Goal: Information Seeking & Learning: Learn about a topic

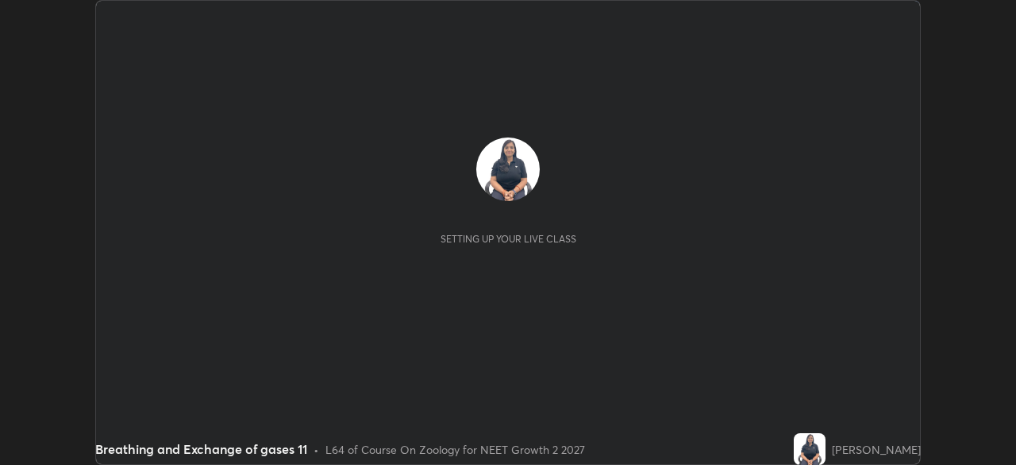
scroll to position [465, 1016]
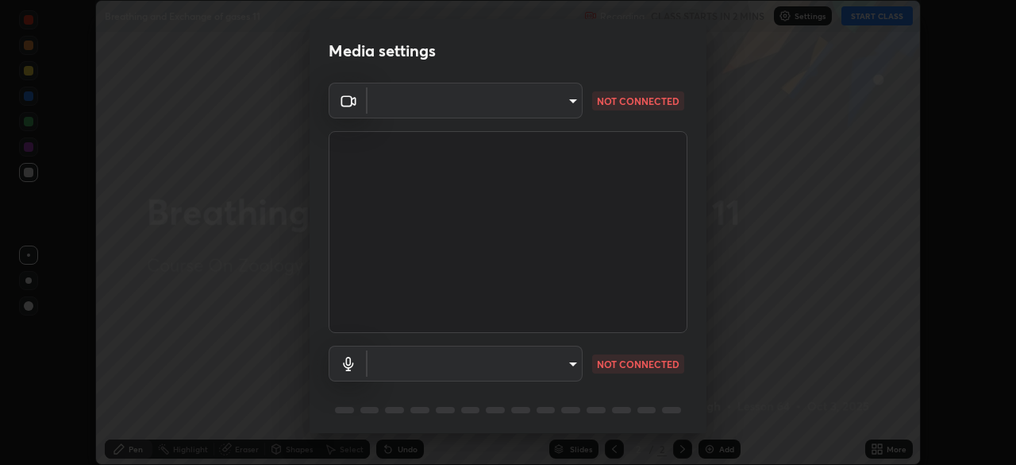
type input "fc38be1871f717ddc8e1b512eadbf63495b763d4820be899b5c927fedf8d93a0"
type input "51fe8f225bf5d629e72ad0ae53a519889cfb3ff01f940cc726373c4ba70a389a"
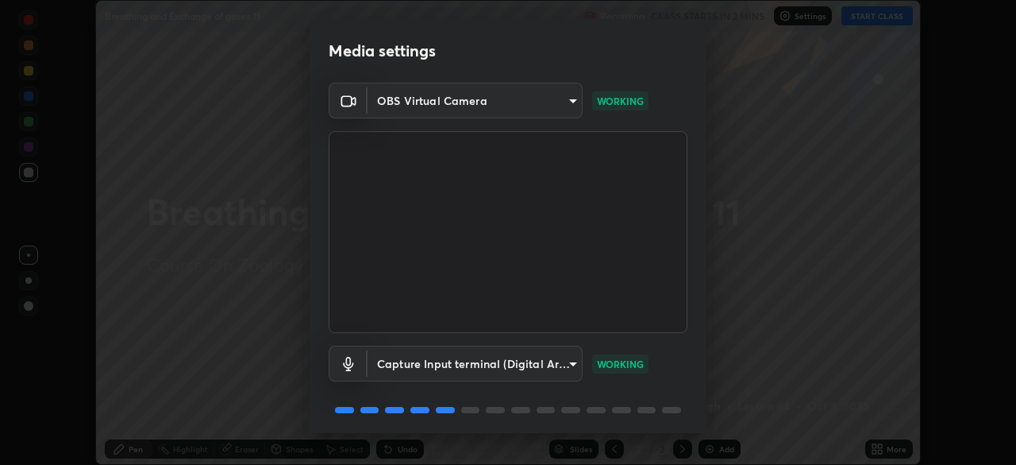
scroll to position [56, 0]
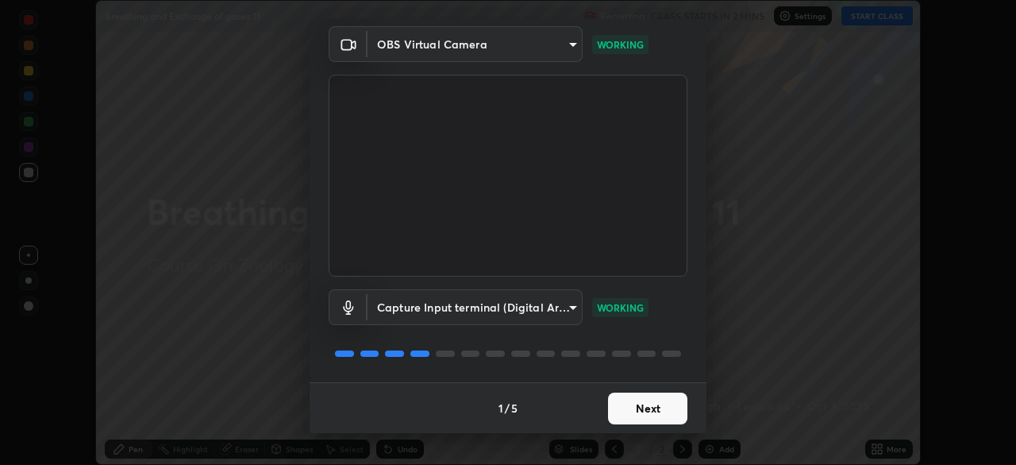
click at [660, 404] on button "Next" at bounding box center [647, 408] width 79 height 32
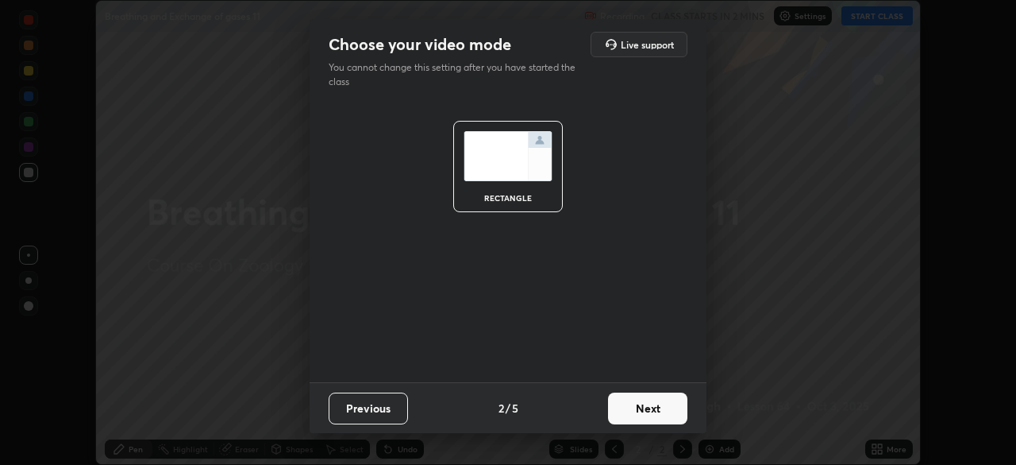
click at [662, 410] on button "Next" at bounding box center [647, 408] width 79 height 32
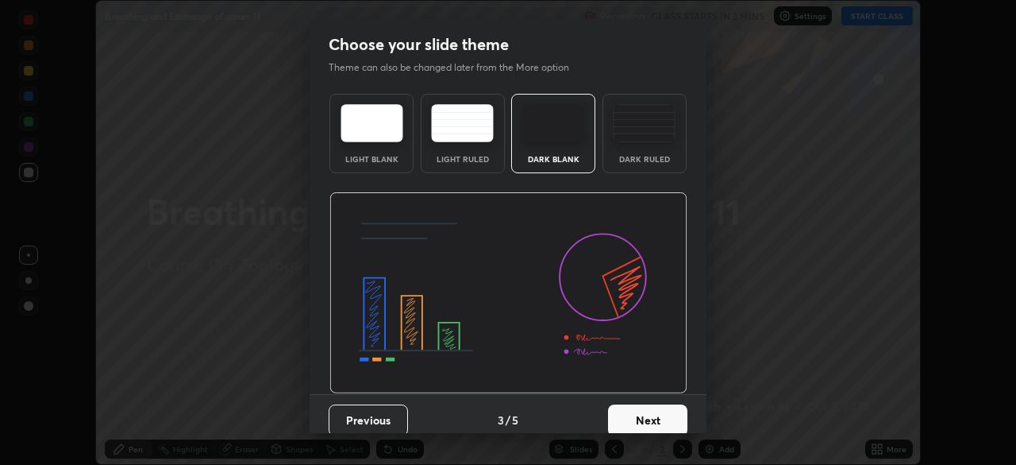
click at [670, 412] on button "Next" at bounding box center [647, 420] width 79 height 32
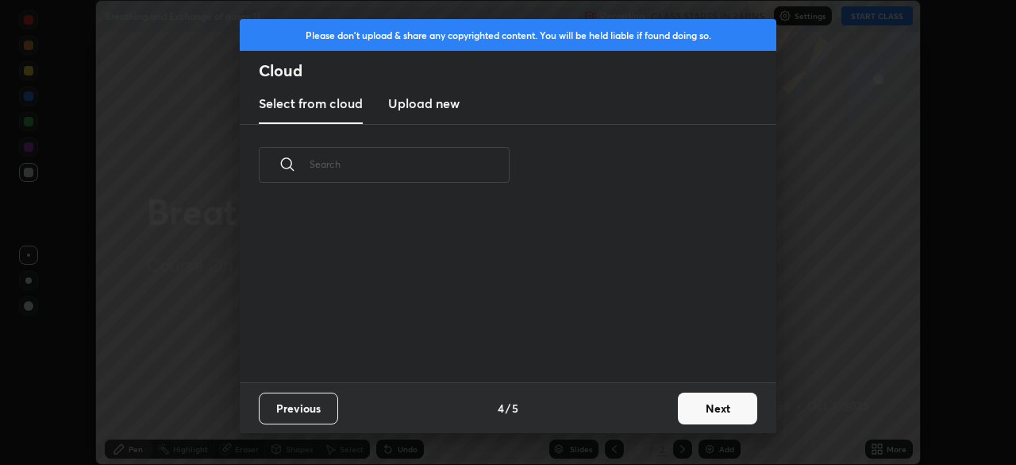
click at [698, 415] on button "Next" at bounding box center [717, 408] width 79 height 32
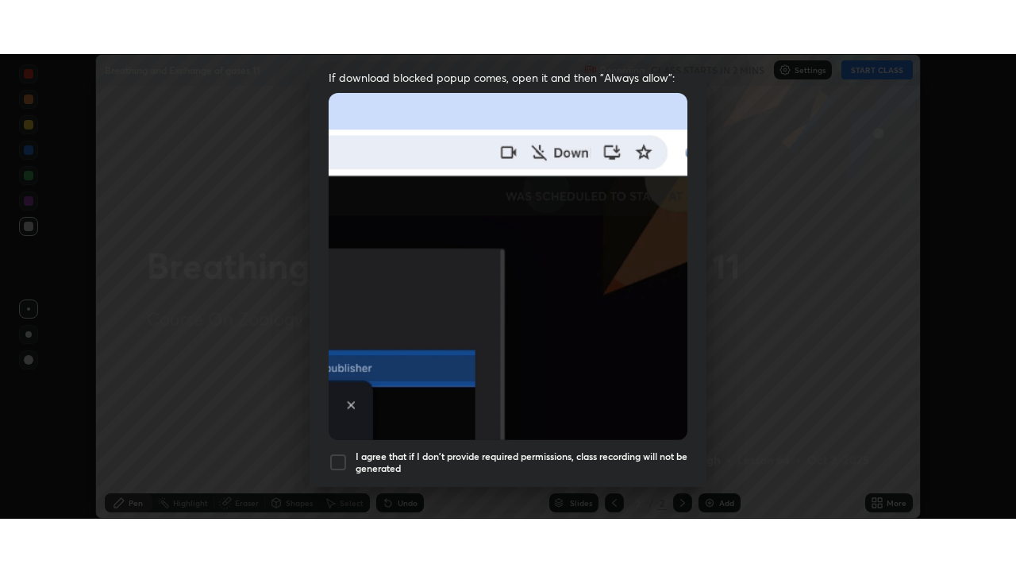
scroll to position [380, 0]
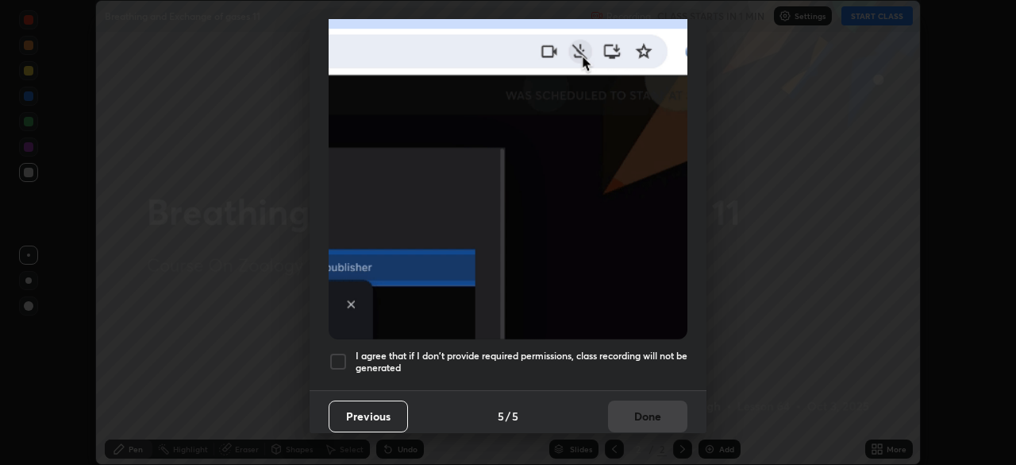
click at [338, 362] on div at bounding box center [338, 361] width 19 height 19
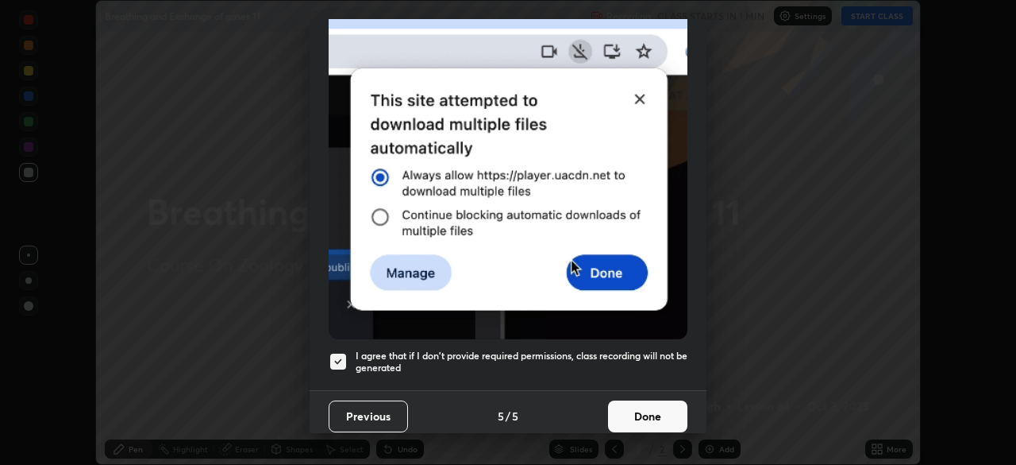
click at [641, 410] on button "Done" at bounding box center [647, 416] width 79 height 32
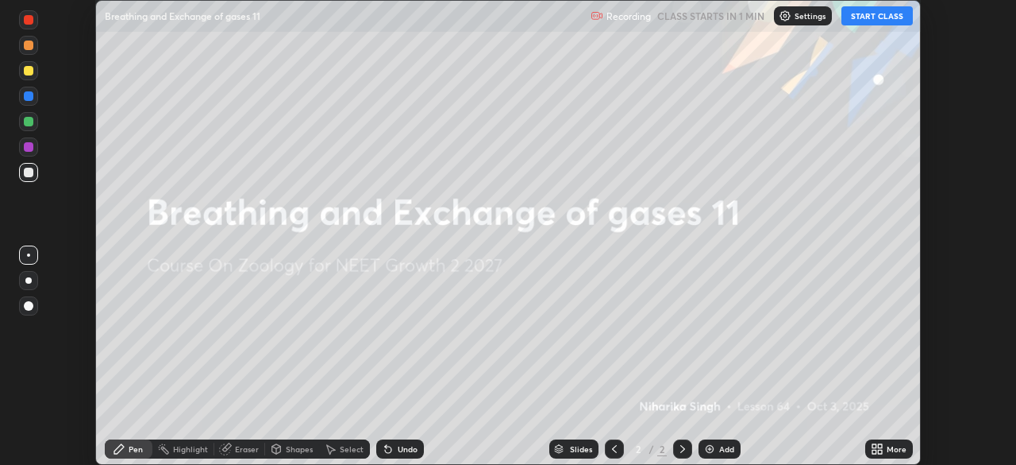
click at [871, 18] on button "START CLASS" at bounding box center [877, 15] width 71 height 19
click at [889, 445] on div "More" at bounding box center [897, 449] width 20 height 8
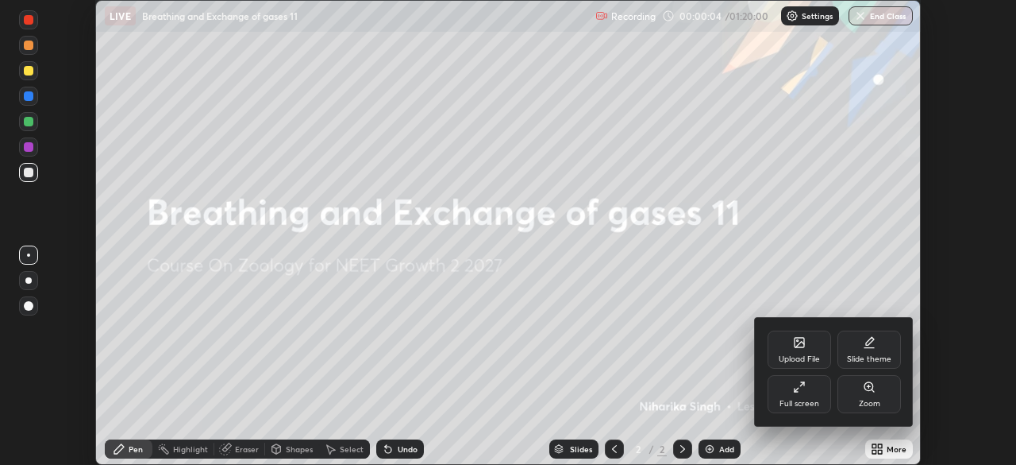
click at [809, 395] on div "Full screen" at bounding box center [800, 394] width 64 height 38
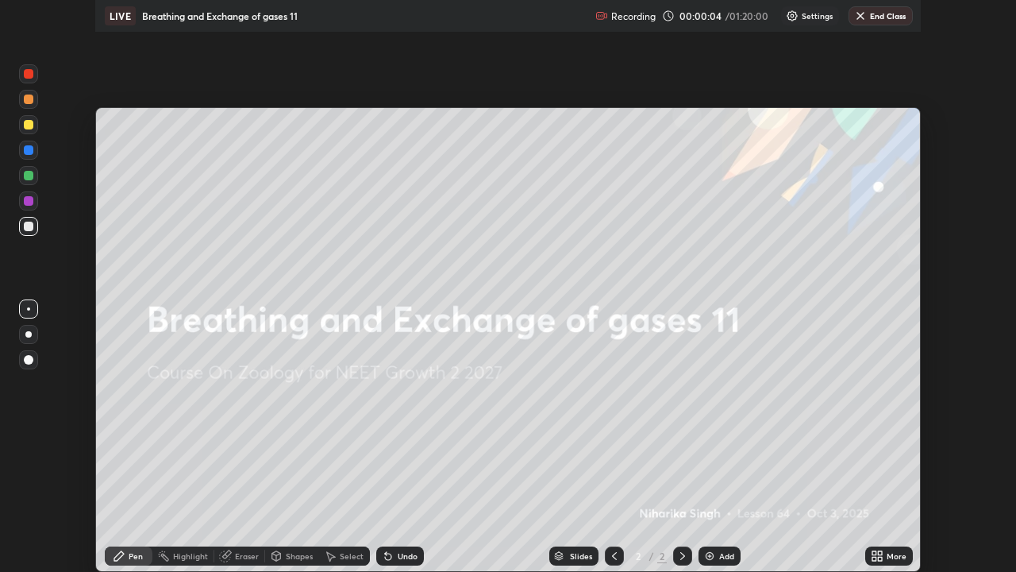
scroll to position [572, 1016]
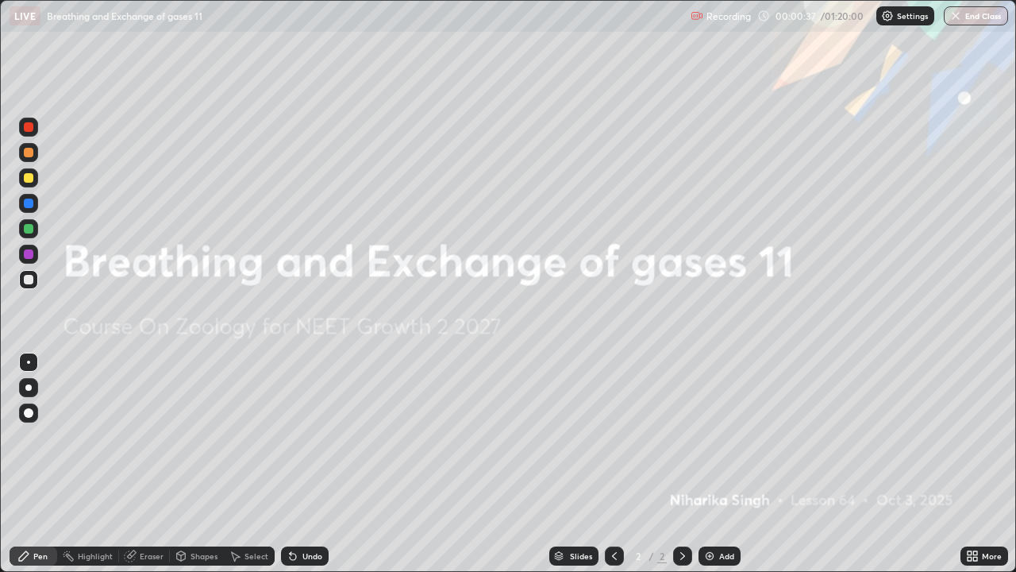
click at [22, 154] on div at bounding box center [28, 152] width 19 height 19
click at [986, 464] on div "More" at bounding box center [992, 556] width 20 height 8
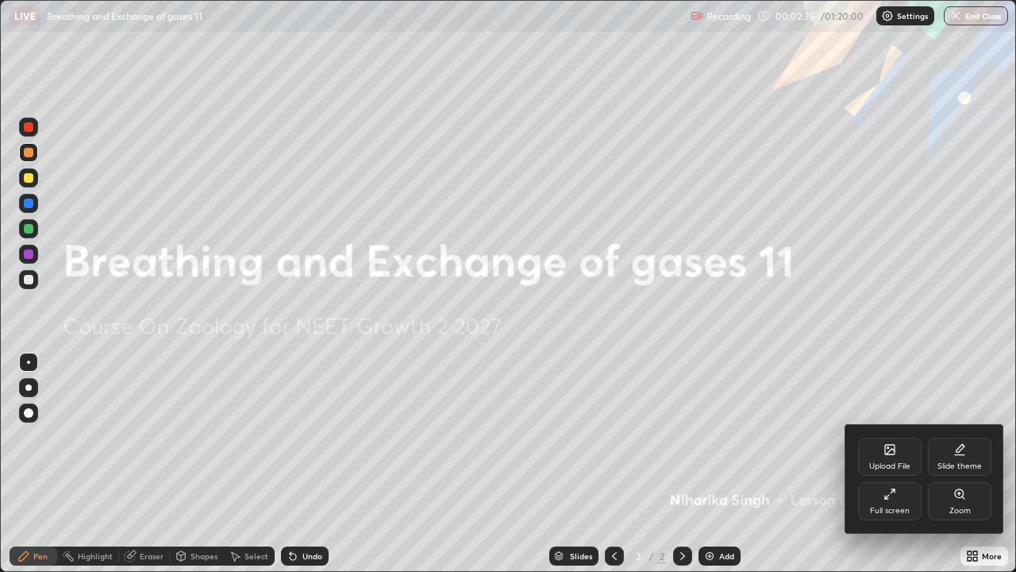
click at [874, 462] on div "Upload File" at bounding box center [890, 466] width 41 height 8
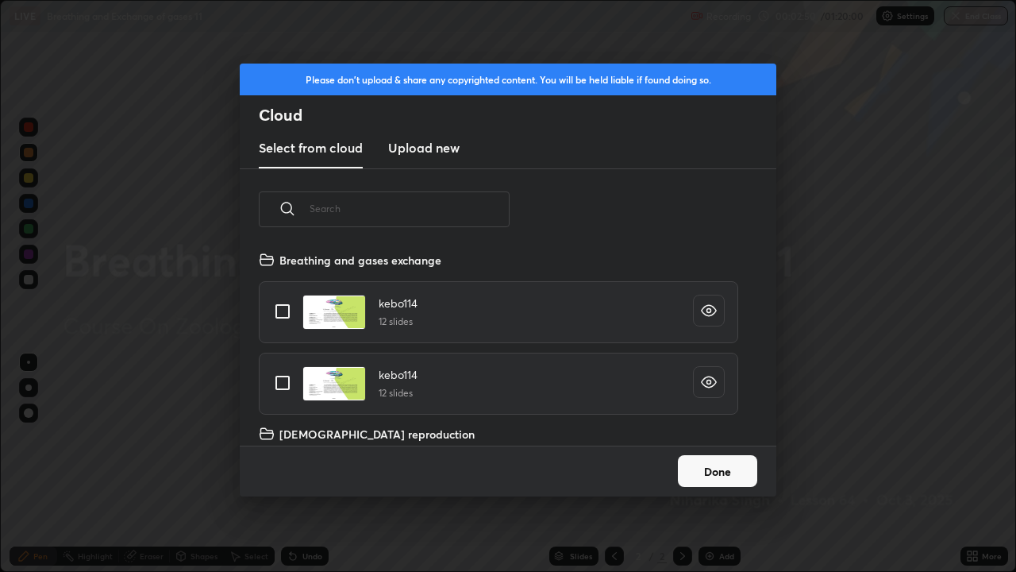
scroll to position [2956, 0]
click at [280, 311] on input "grid" at bounding box center [282, 310] width 33 height 33
checkbox input "true"
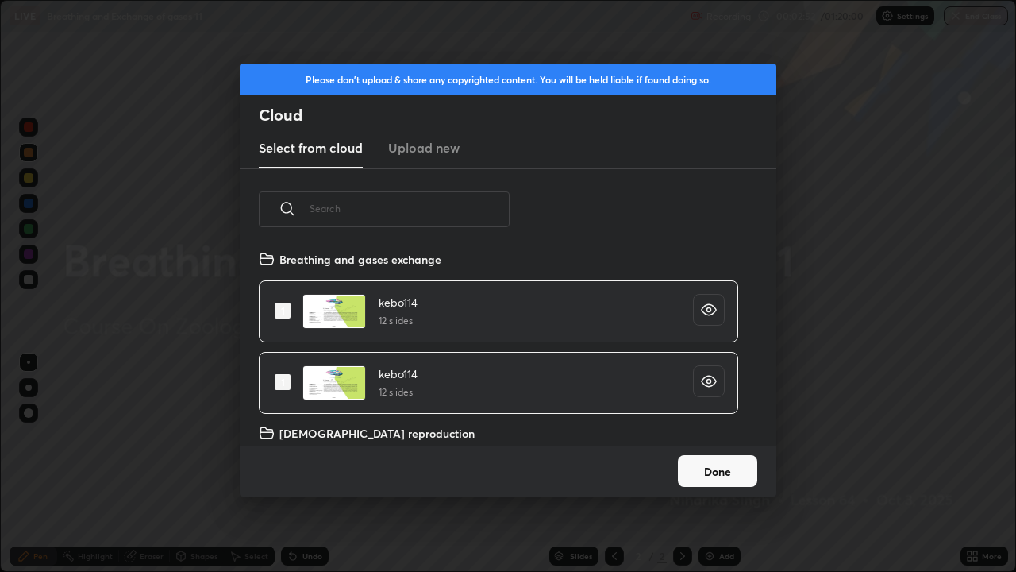
click at [725, 464] on button "Done" at bounding box center [717, 471] width 79 height 32
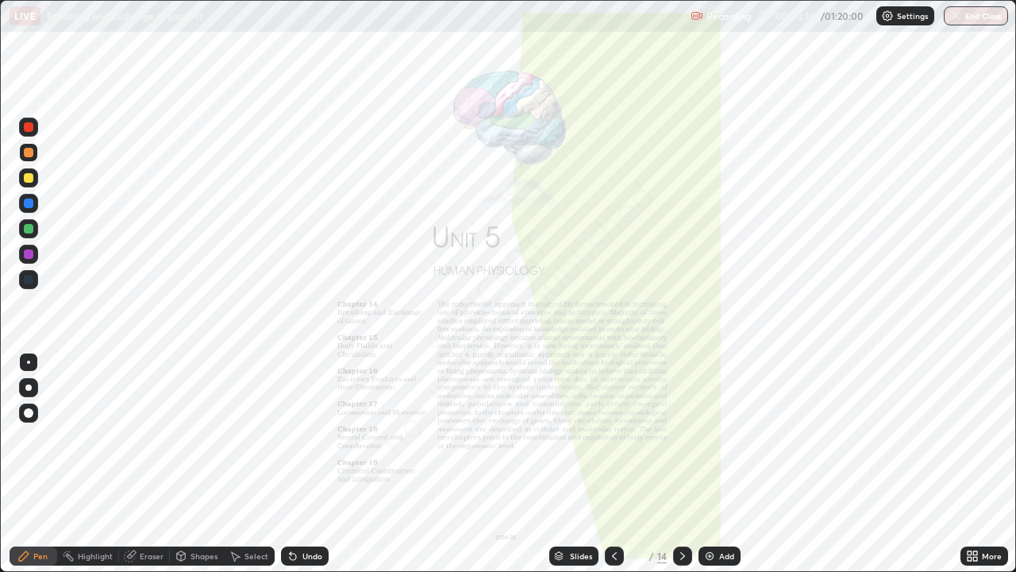
click at [577, 464] on div "Slides" at bounding box center [581, 556] width 22 height 8
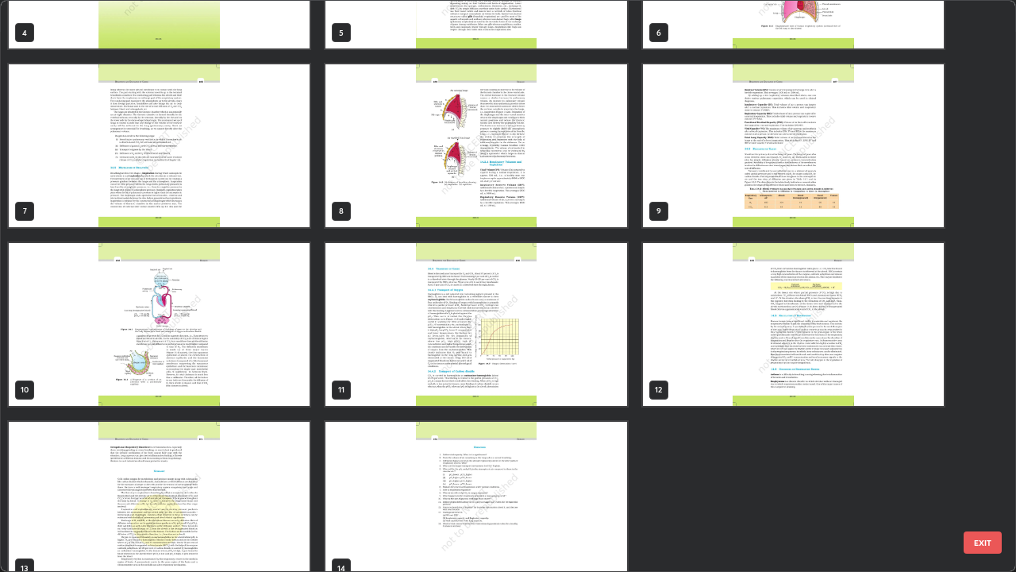
scroll to position [322, 0]
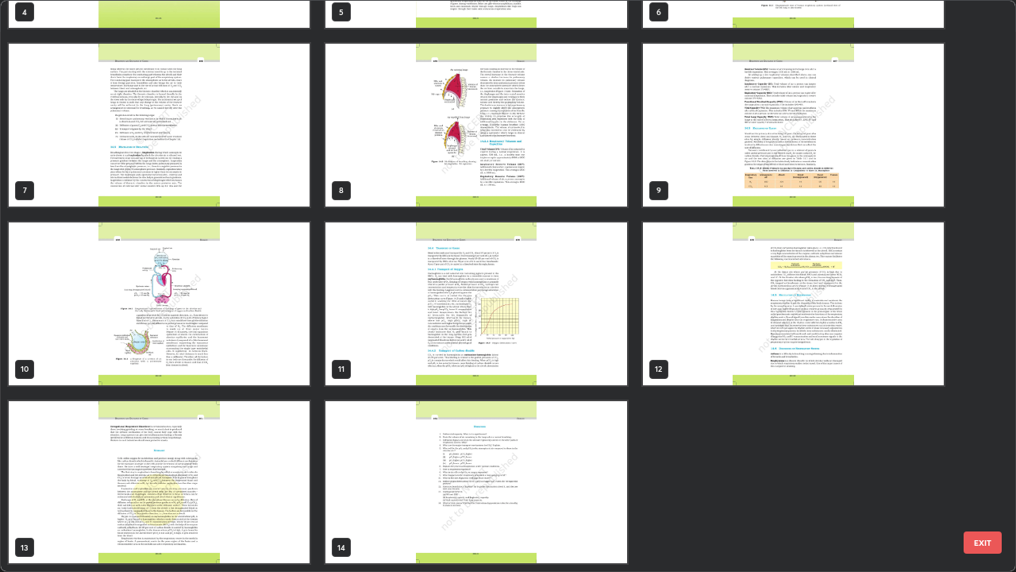
click at [810, 344] on img "grid" at bounding box center [793, 303] width 301 height 163
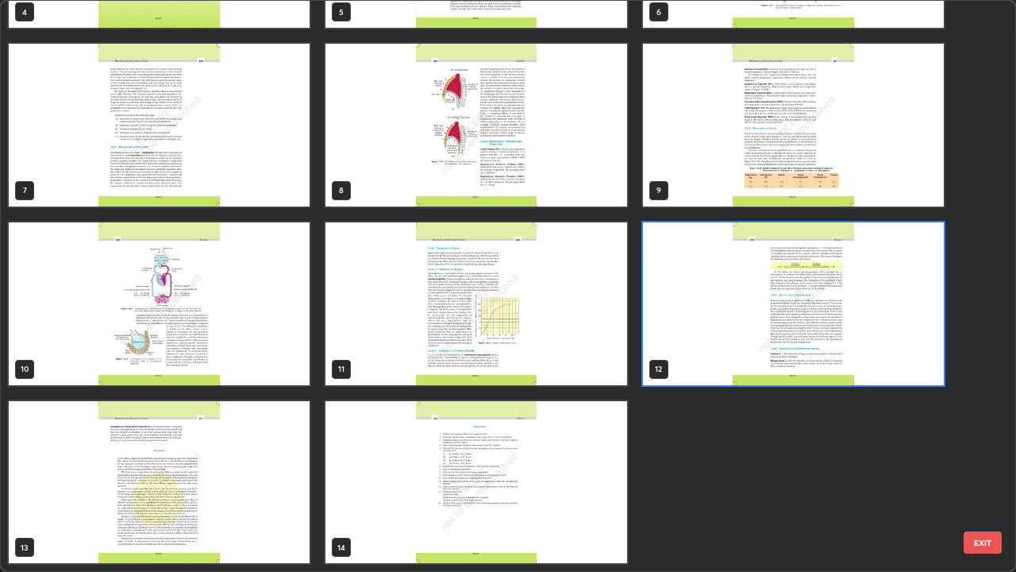
click at [814, 345] on img "grid" at bounding box center [793, 303] width 301 height 163
click at [820, 344] on img "grid" at bounding box center [793, 303] width 301 height 163
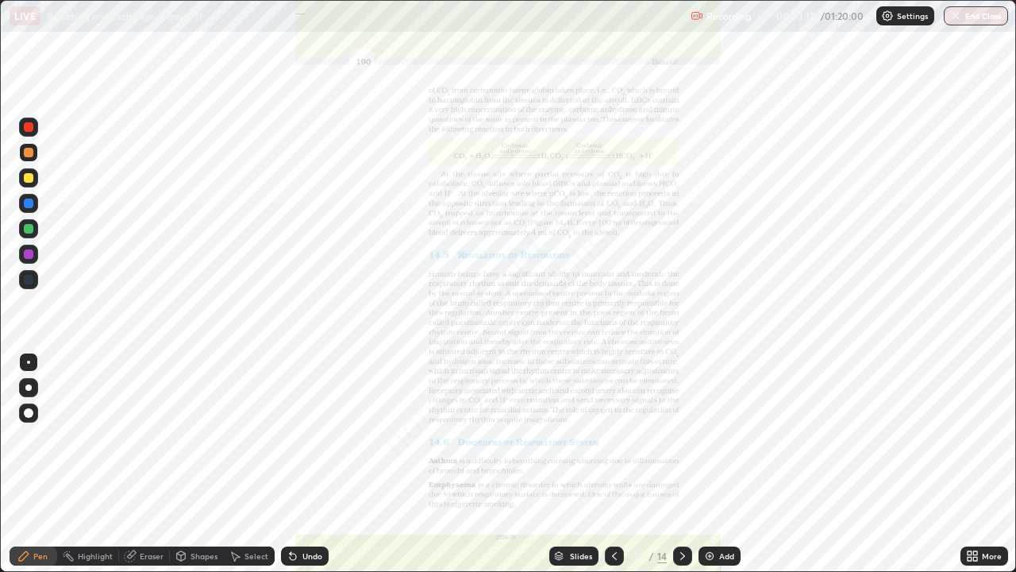
click at [987, 464] on div "More" at bounding box center [992, 556] width 20 height 8
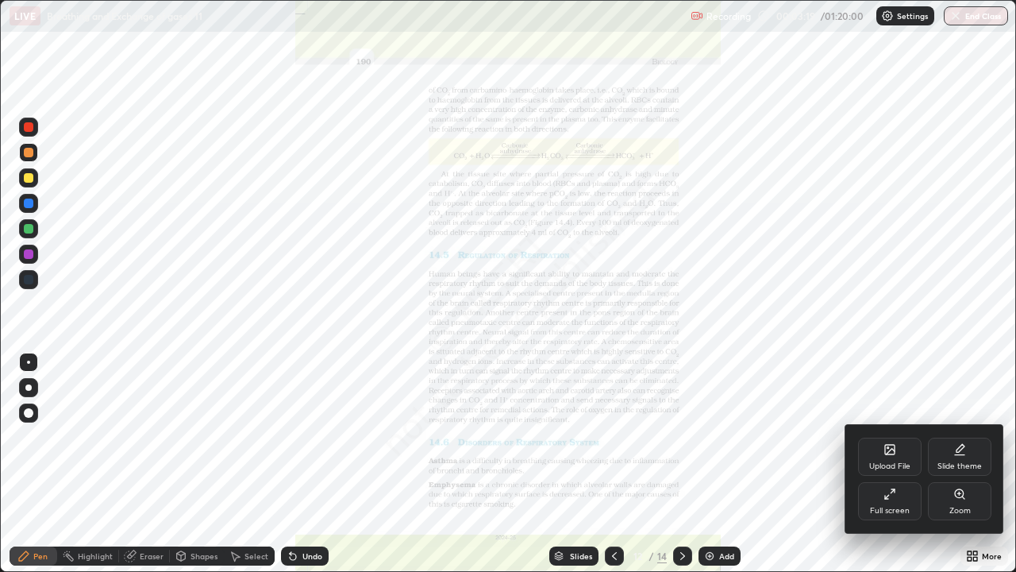
click at [958, 464] on icon at bounding box center [960, 494] width 13 height 13
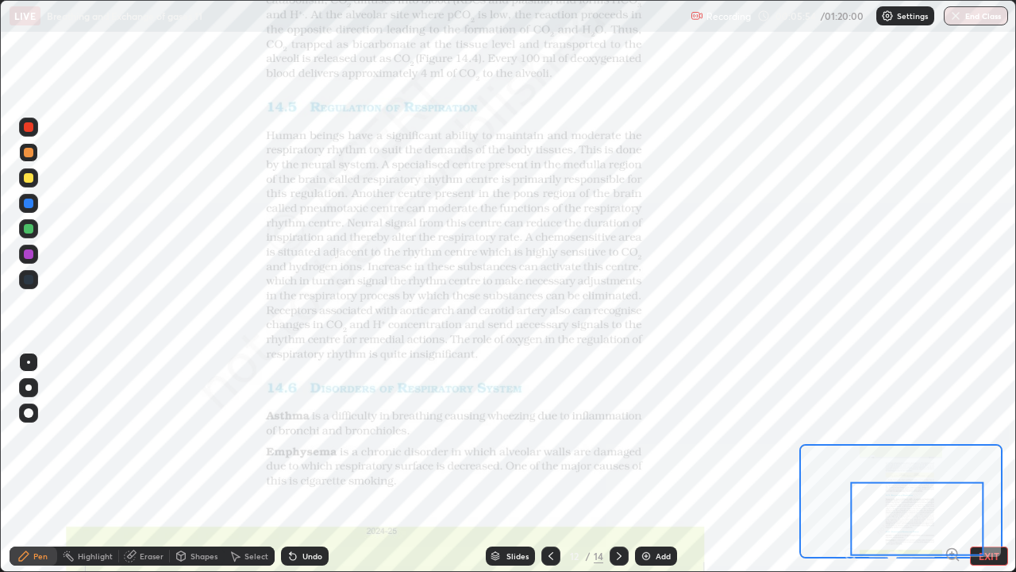
click at [29, 232] on div at bounding box center [29, 229] width 10 height 10
click at [156, 464] on div "Eraser" at bounding box center [144, 555] width 51 height 19
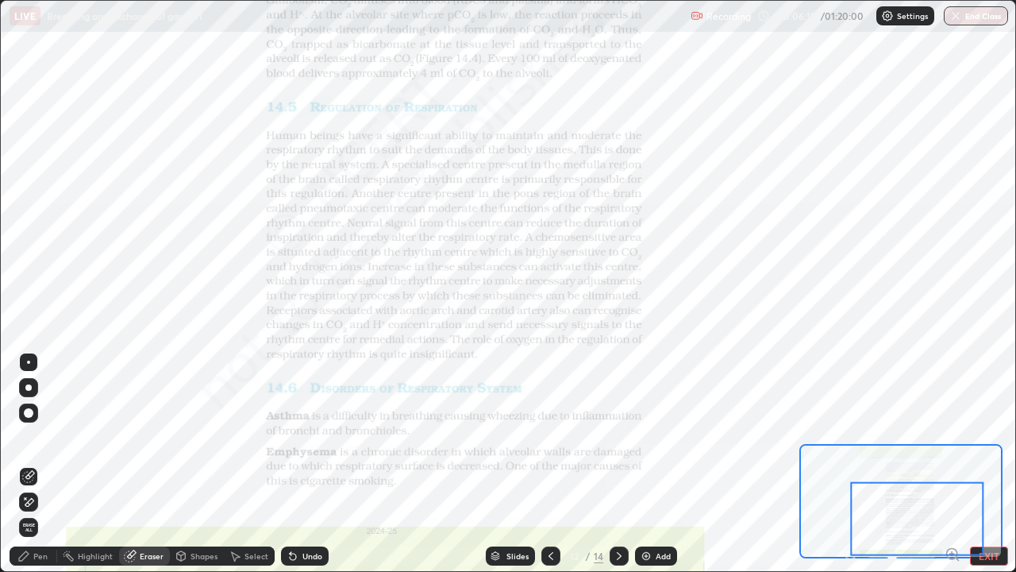
click at [25, 464] on icon at bounding box center [23, 556] width 13 height 13
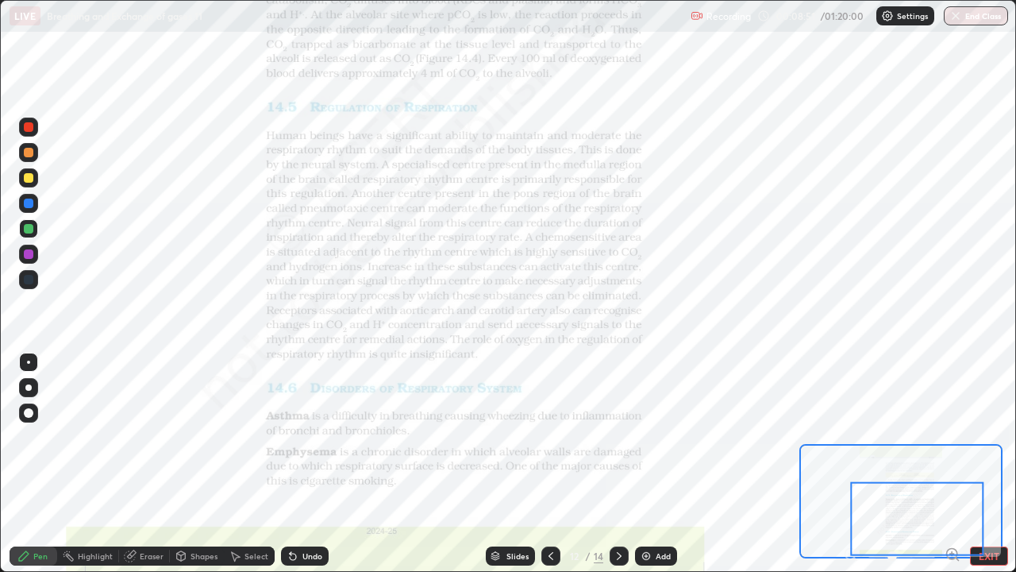
click at [35, 129] on div at bounding box center [28, 127] width 19 height 19
click at [618, 464] on icon at bounding box center [619, 556] width 5 height 8
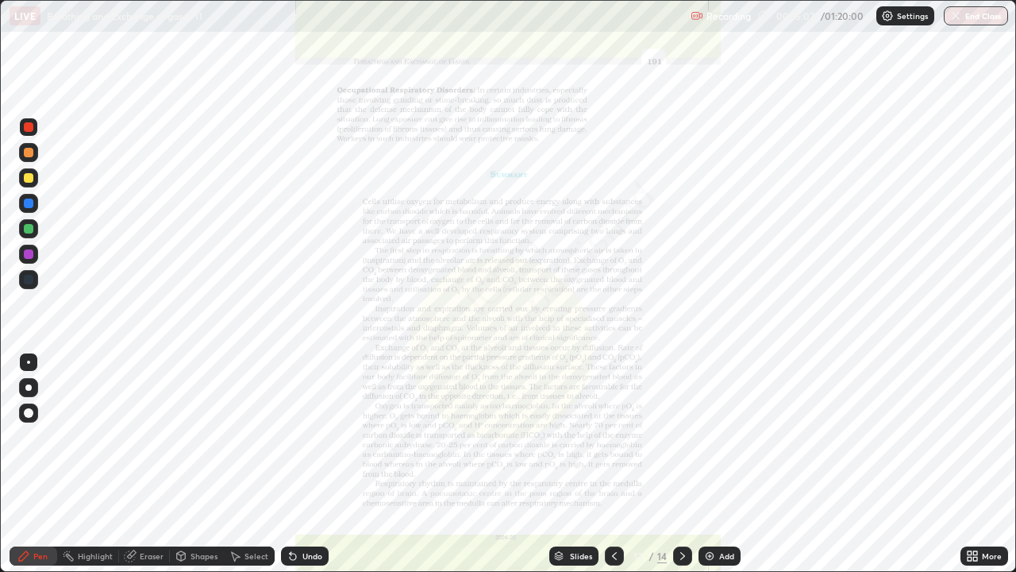
click at [994, 464] on div "More" at bounding box center [992, 556] width 20 height 8
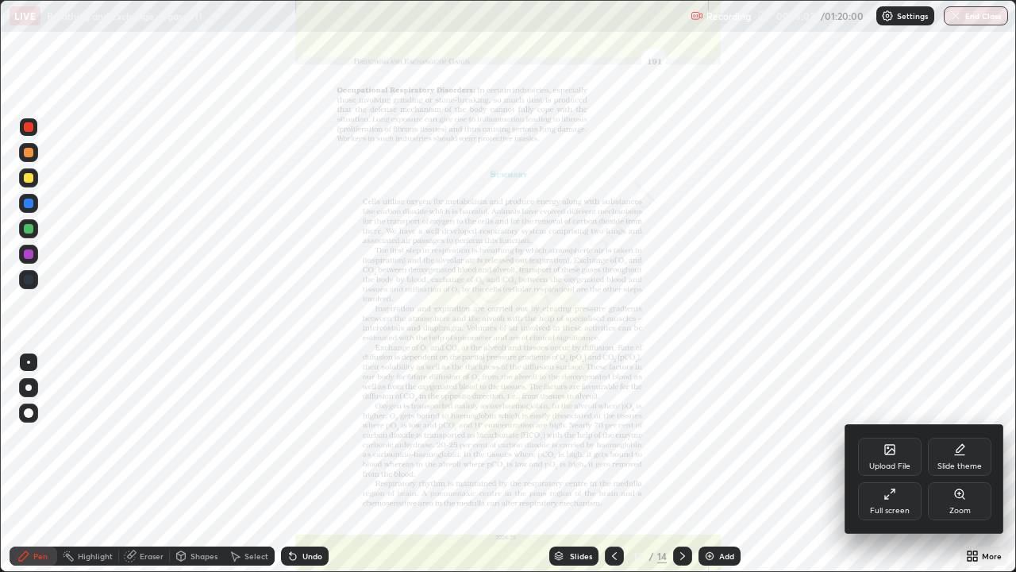
click at [969, 464] on div "Zoom" at bounding box center [960, 511] width 21 height 8
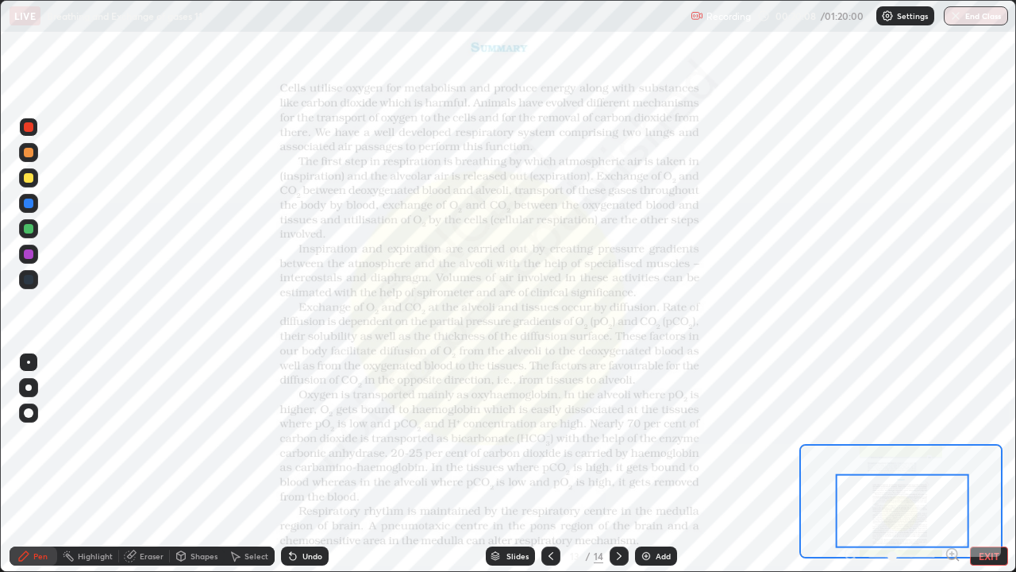
click at [550, 464] on icon at bounding box center [551, 556] width 13 height 13
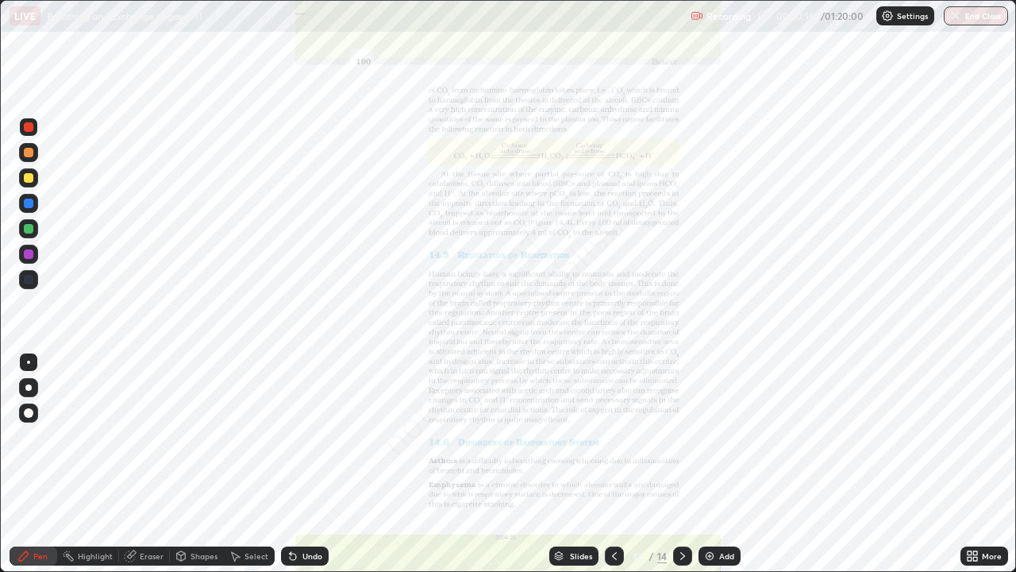
click at [989, 464] on div "More" at bounding box center [992, 556] width 20 height 8
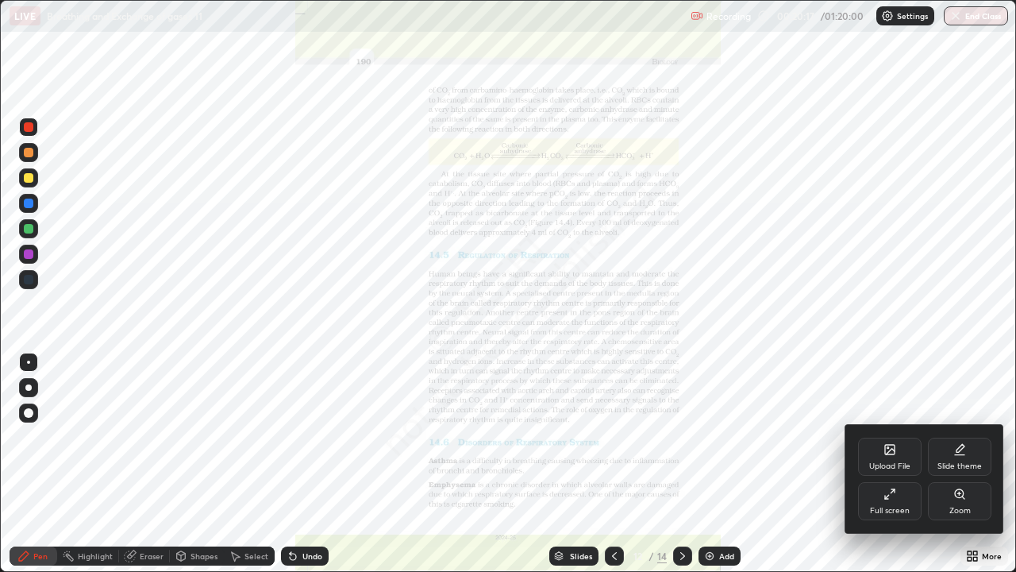
click at [966, 464] on div "Zoom" at bounding box center [960, 511] width 21 height 8
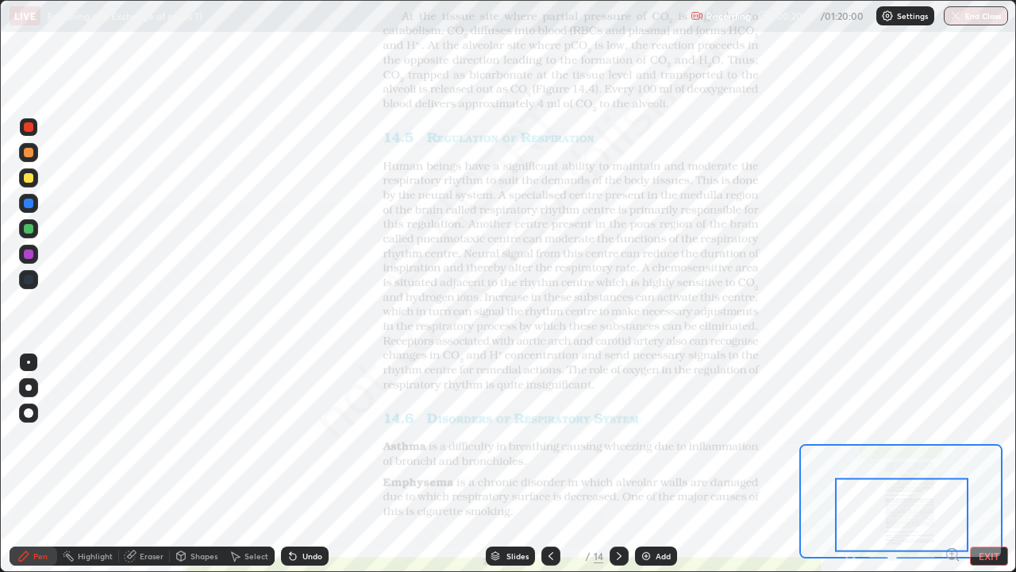
click at [29, 203] on div at bounding box center [29, 204] width 10 height 10
click at [25, 230] on div at bounding box center [29, 229] width 10 height 10
click at [30, 281] on div at bounding box center [29, 280] width 10 height 10
click at [140, 464] on div "Eraser" at bounding box center [152, 556] width 24 height 8
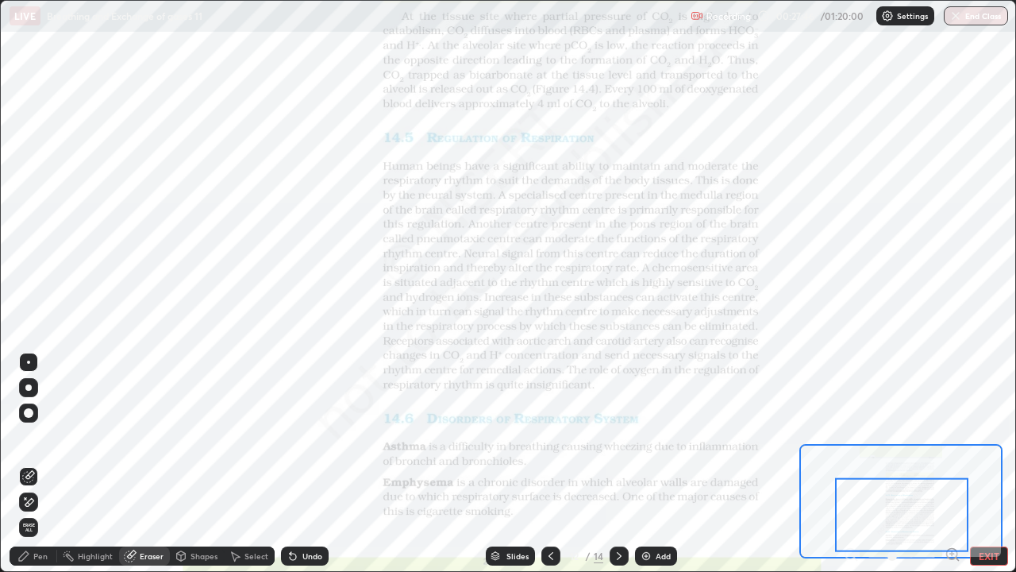
click at [29, 464] on icon at bounding box center [23, 556] width 13 height 13
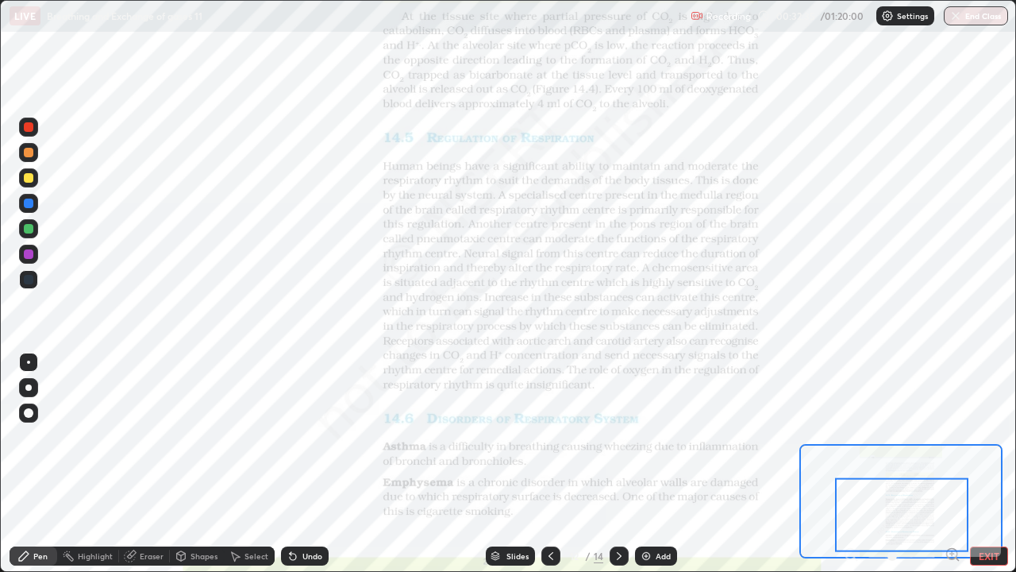
click at [615, 464] on div at bounding box center [619, 555] width 19 height 19
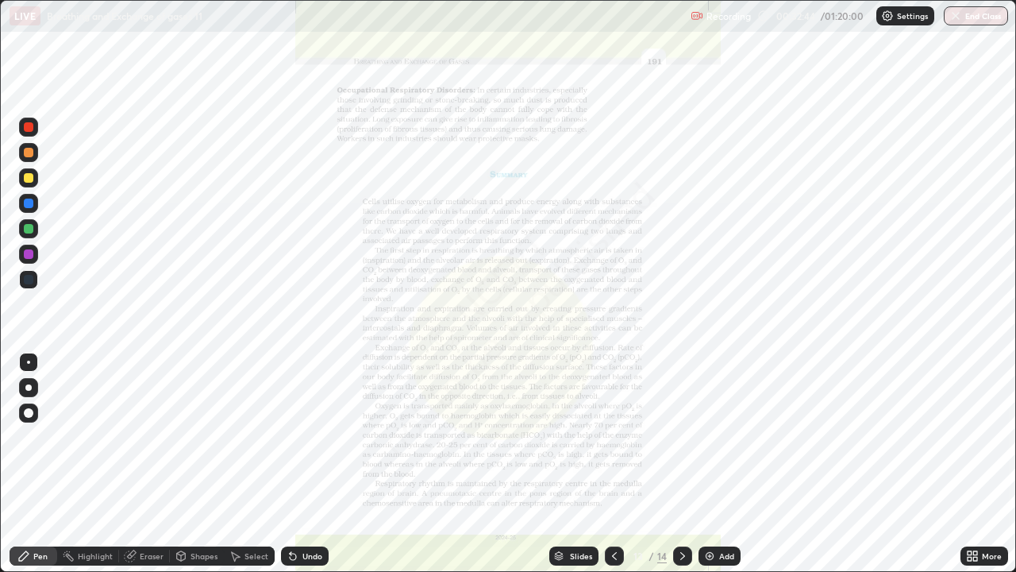
click at [989, 464] on div "More" at bounding box center [992, 556] width 20 height 8
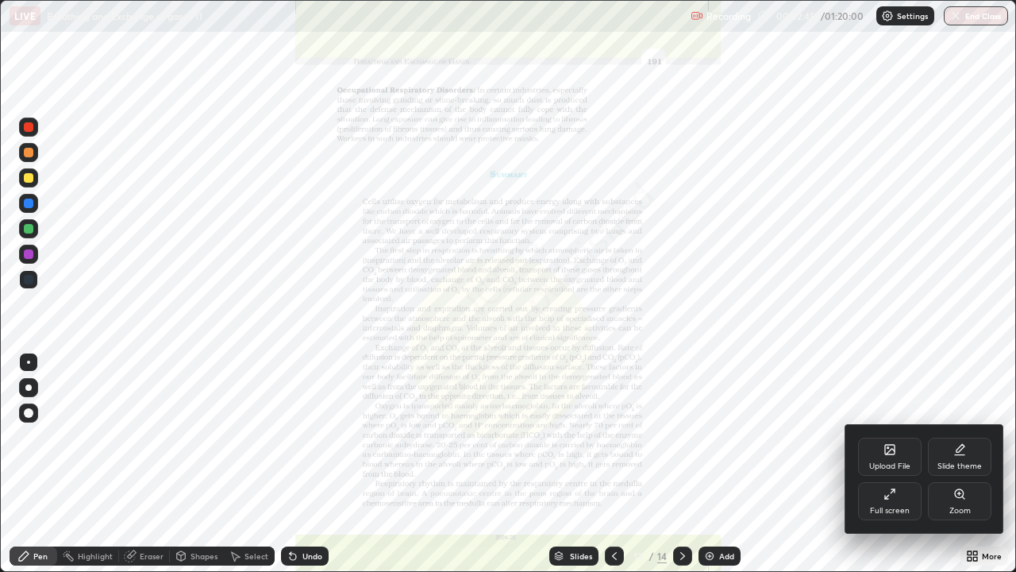
click at [965, 464] on div "Zoom" at bounding box center [960, 501] width 64 height 38
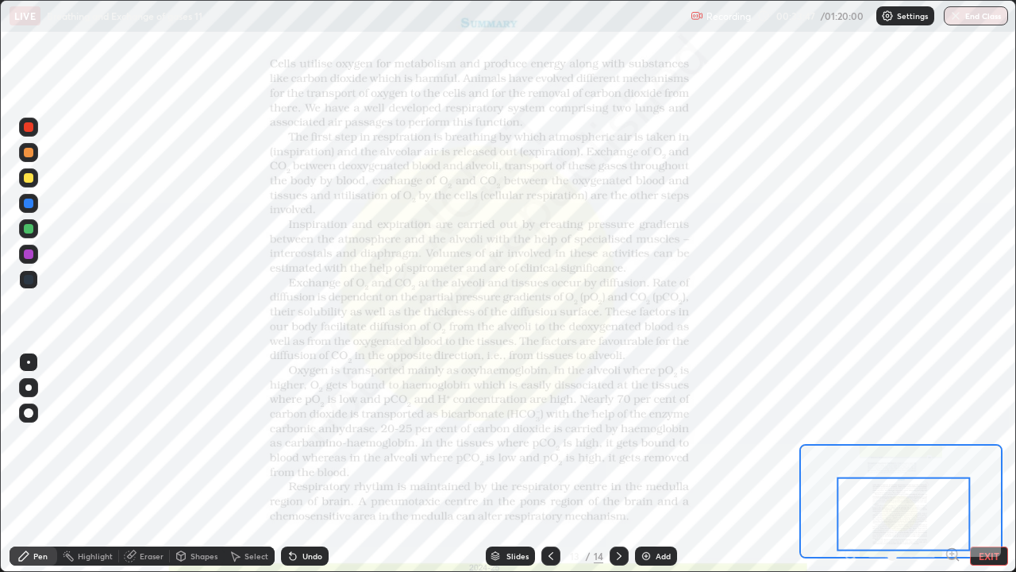
click at [514, 464] on div "Slides" at bounding box center [518, 556] width 22 height 8
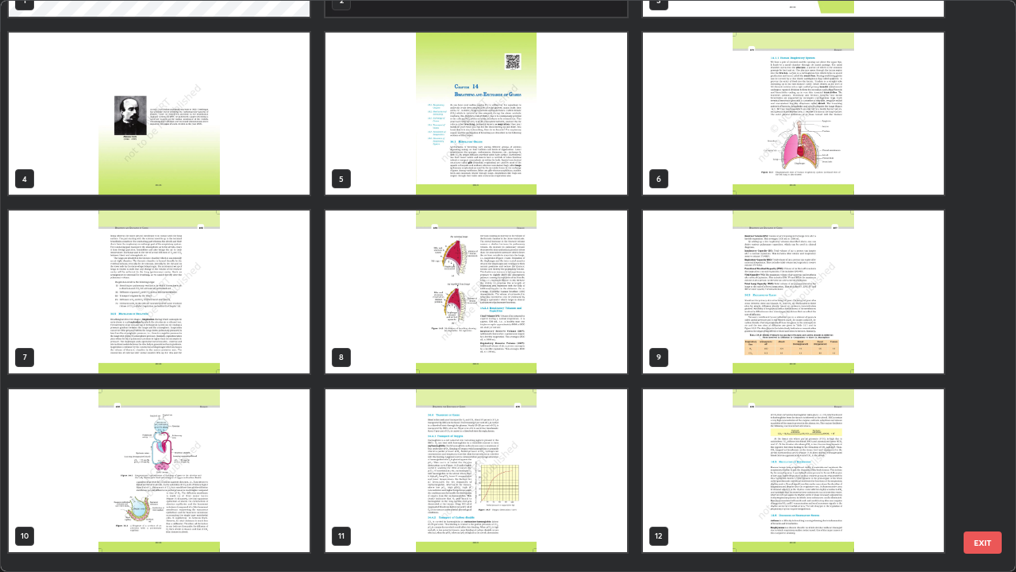
scroll to position [0, 0]
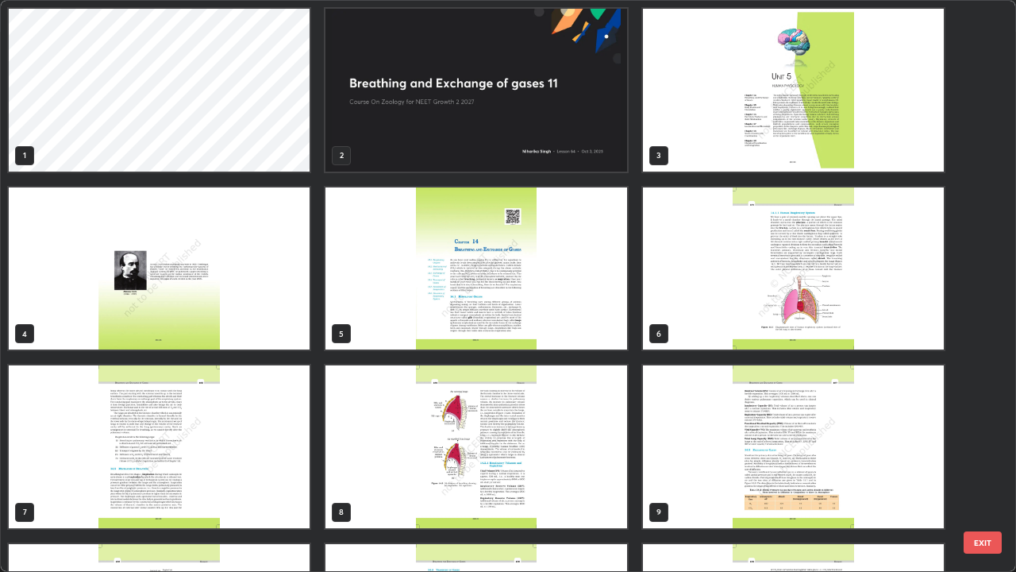
click at [503, 136] on img "grid" at bounding box center [476, 90] width 301 height 163
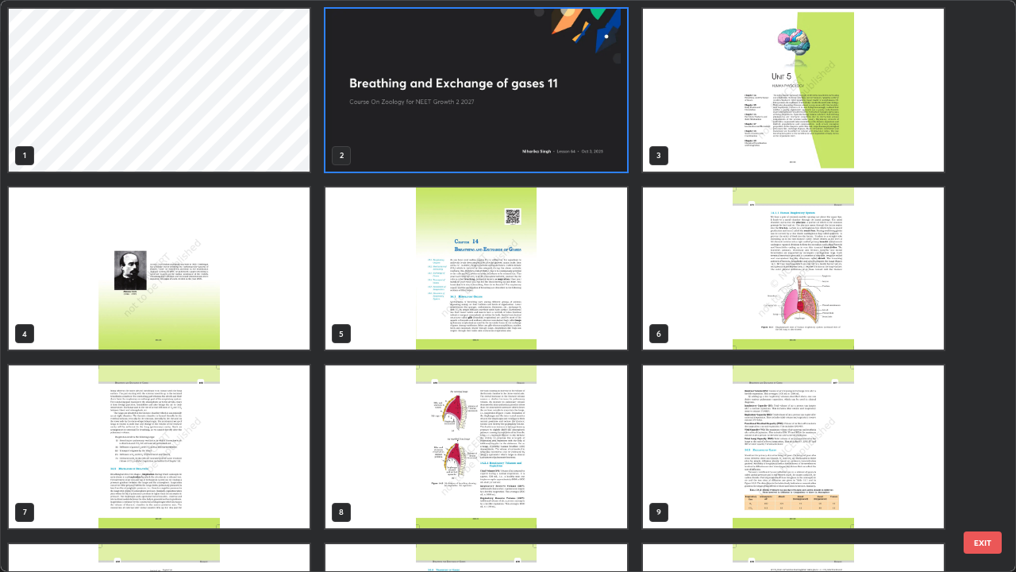
click at [505, 134] on img "grid" at bounding box center [476, 90] width 301 height 163
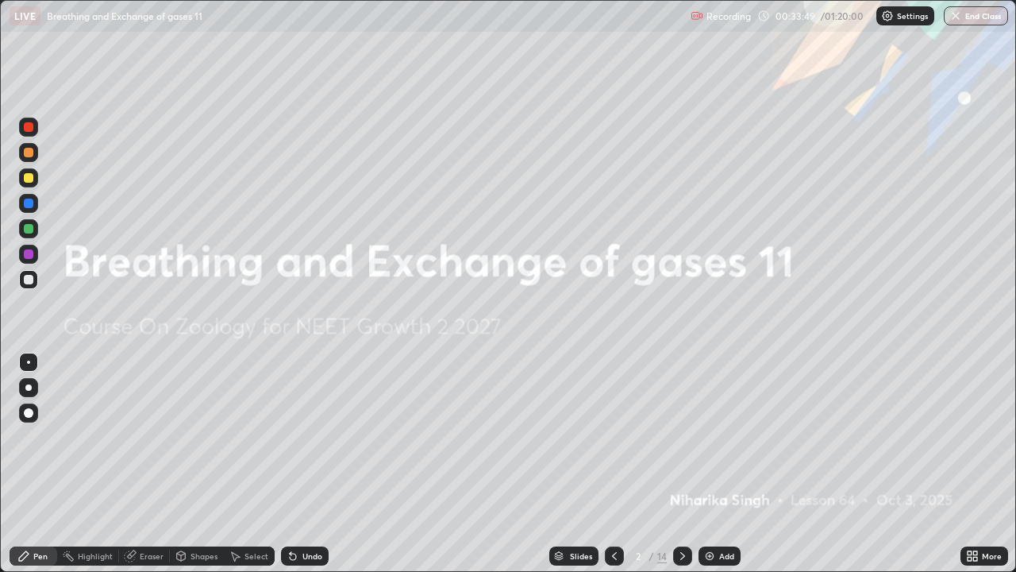
click at [505, 134] on img "grid" at bounding box center [476, 90] width 301 height 163
click at [150, 464] on div "Eraser" at bounding box center [152, 556] width 24 height 8
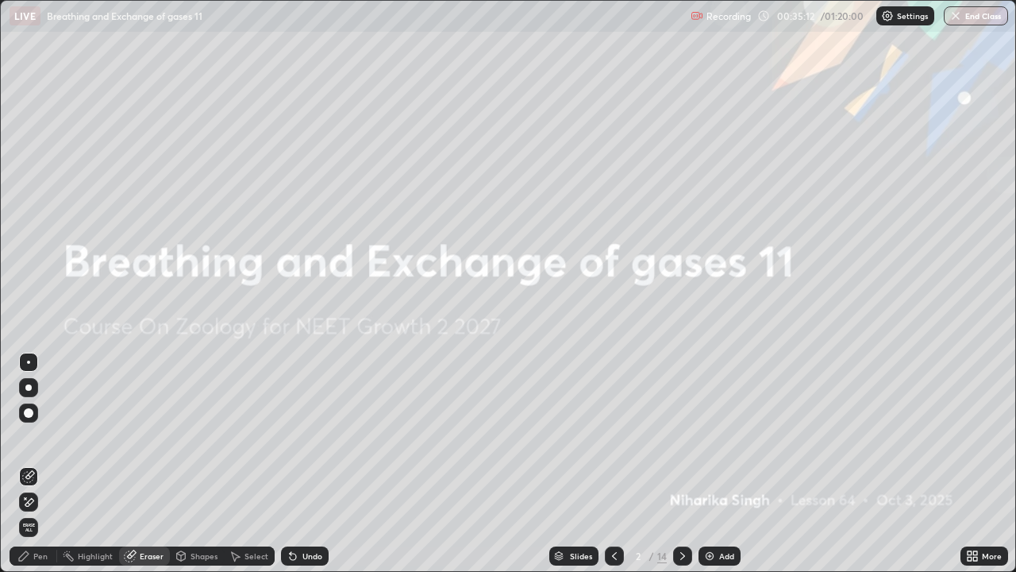
click at [25, 464] on span "Erase all" at bounding box center [28, 528] width 17 height 10
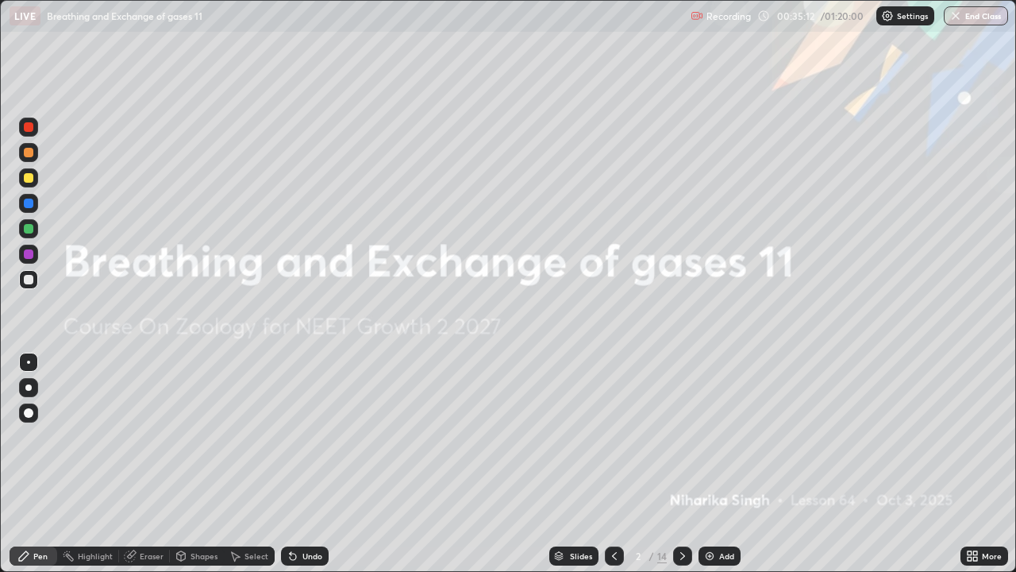
click at [37, 464] on div "Pen" at bounding box center [40, 556] width 14 height 8
click at [32, 154] on div at bounding box center [29, 153] width 10 height 10
click at [29, 178] on div at bounding box center [29, 178] width 10 height 10
